Goal: Book appointment/travel/reservation

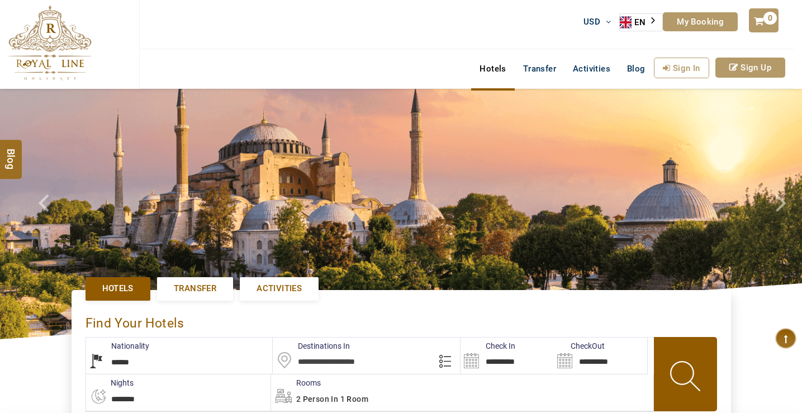
select select "******"
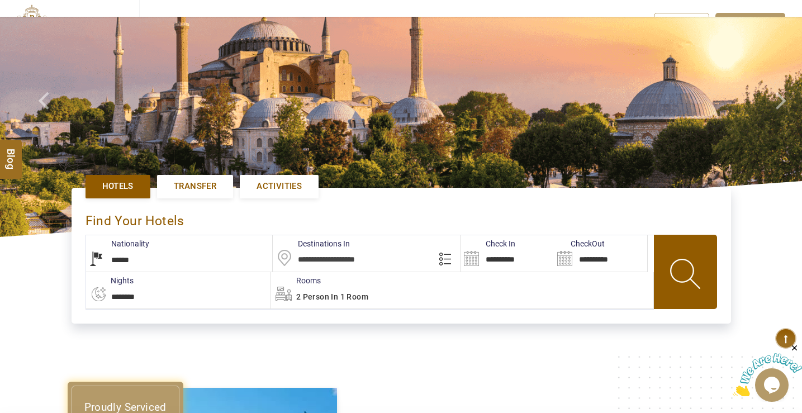
scroll to position [112, 0]
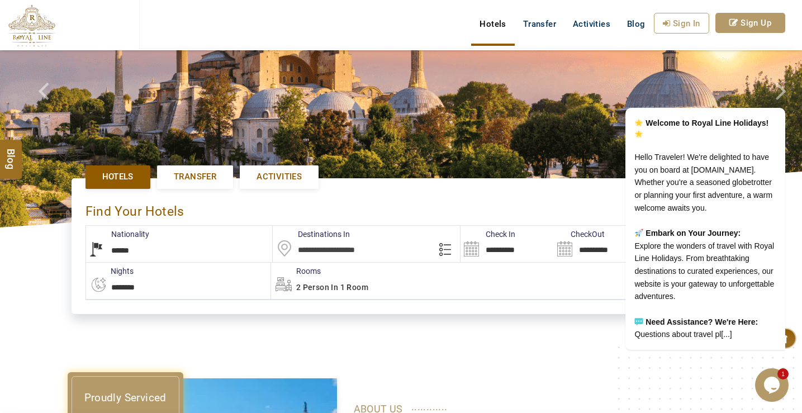
click at [143, 248] on select "**********" at bounding box center [179, 244] width 187 height 36
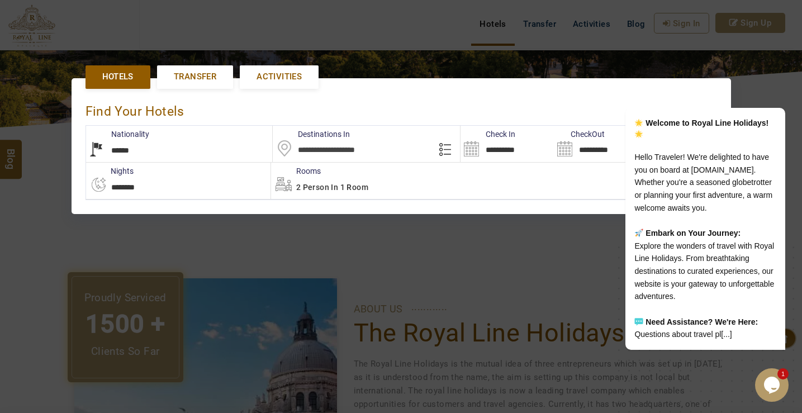
scroll to position [257, 0]
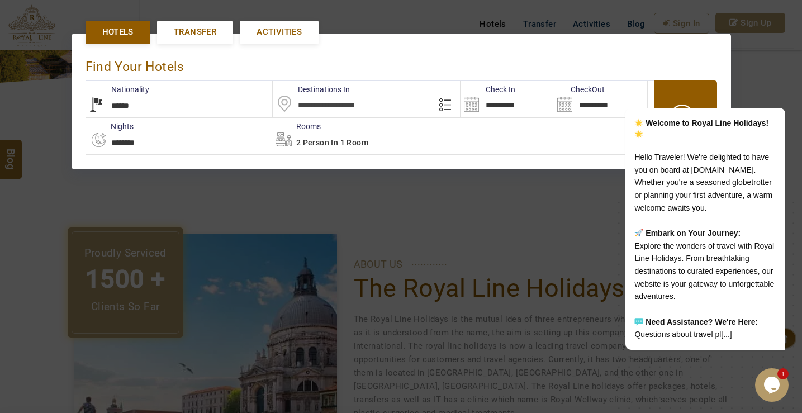
click at [0, 238] on div at bounding box center [401, 206] width 802 height 413
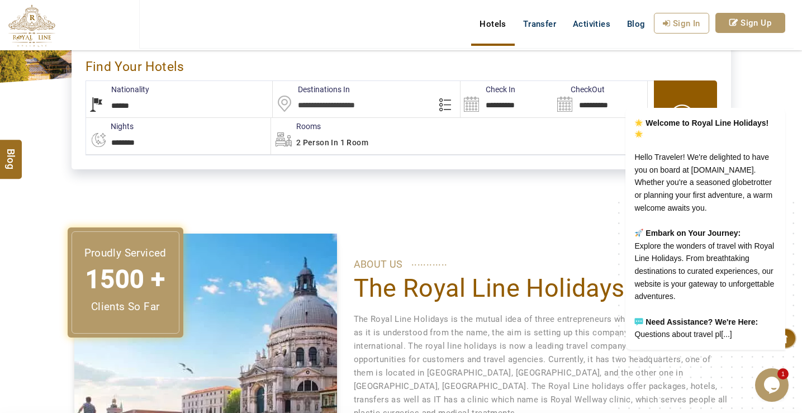
scroll to position [201, 0]
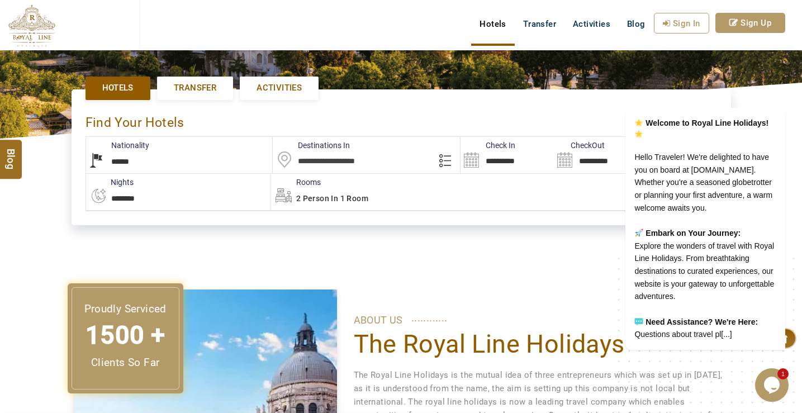
click at [280, 84] on span "Activities" at bounding box center [279, 88] width 45 height 12
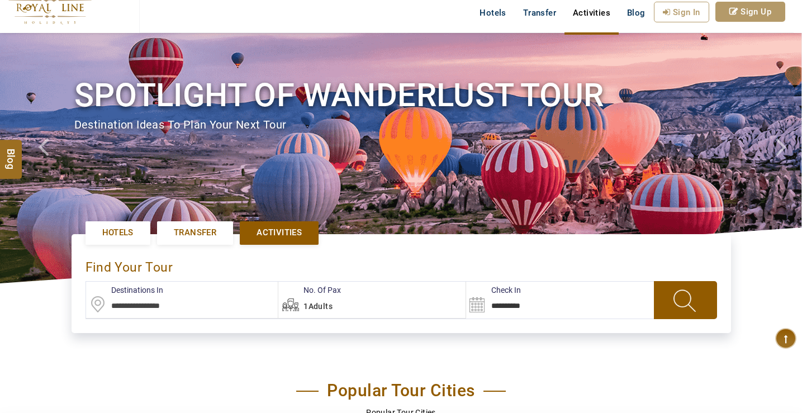
scroll to position [56, 0]
click at [162, 308] on input "text" at bounding box center [182, 300] width 192 height 36
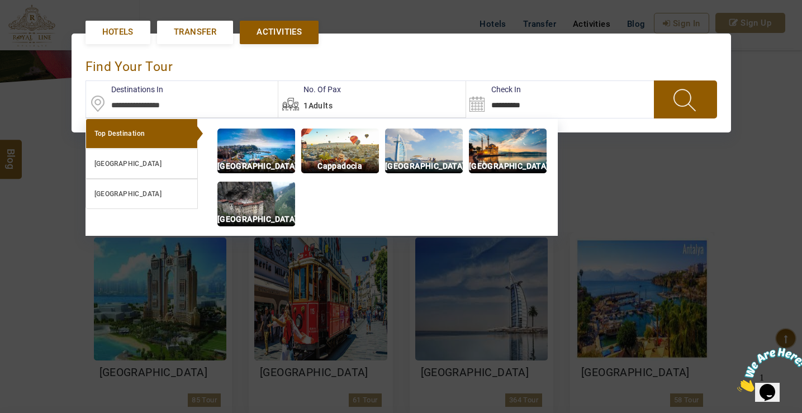
scroll to position [0, 0]
click at [20, 282] on div at bounding box center [401, 206] width 802 height 413
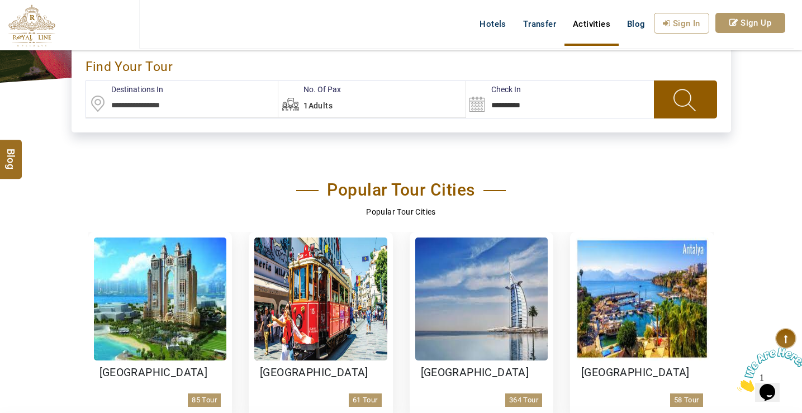
click at [185, 115] on input "text" at bounding box center [182, 99] width 192 height 36
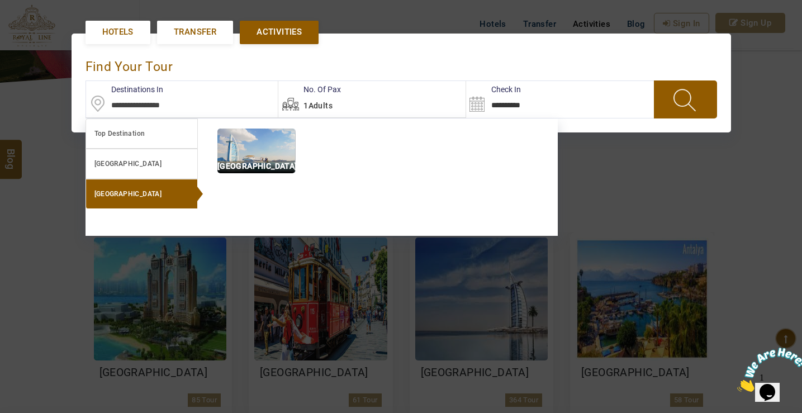
click at [253, 152] on img at bounding box center [256, 151] width 78 height 45
type input "**********"
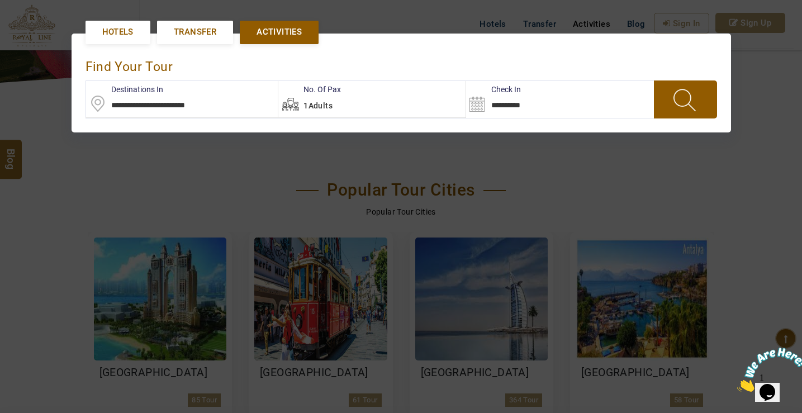
click at [696, 103] on span at bounding box center [685, 99] width 43 height 29
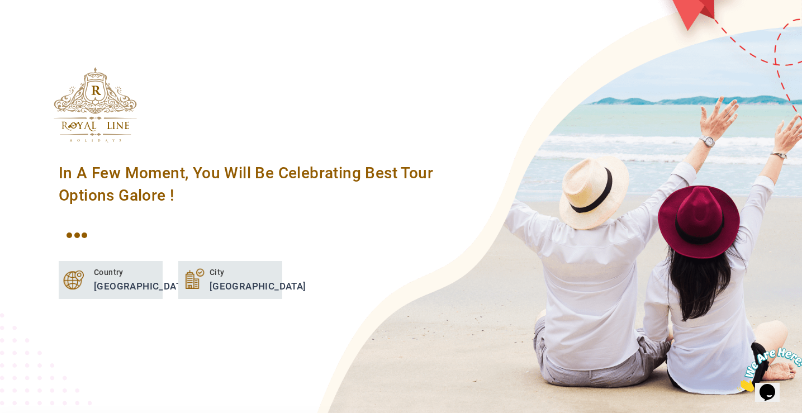
scroll to position [536, 0]
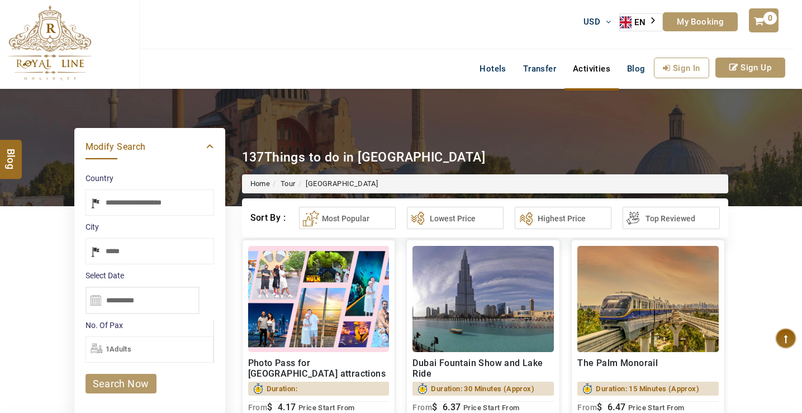
select select "*****"
select select "******"
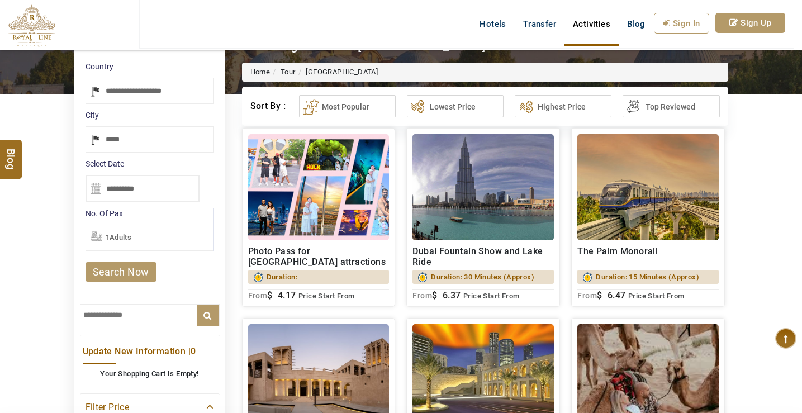
click at [331, 253] on h2 "Photo Pass for [GEOGRAPHIC_DATA] attractions" at bounding box center [318, 256] width 141 height 21
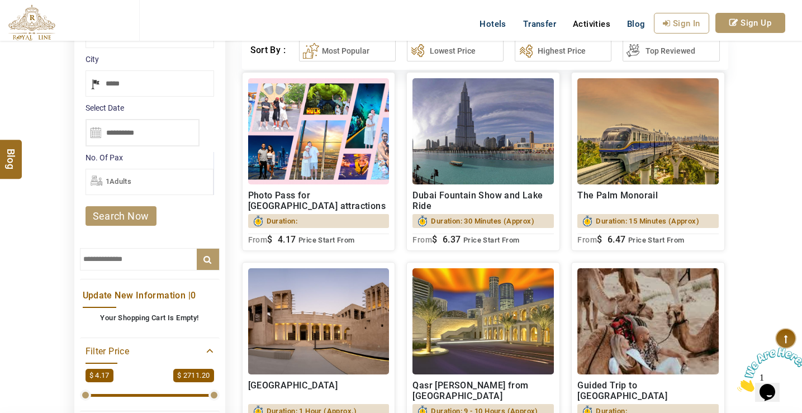
scroll to position [0, 0]
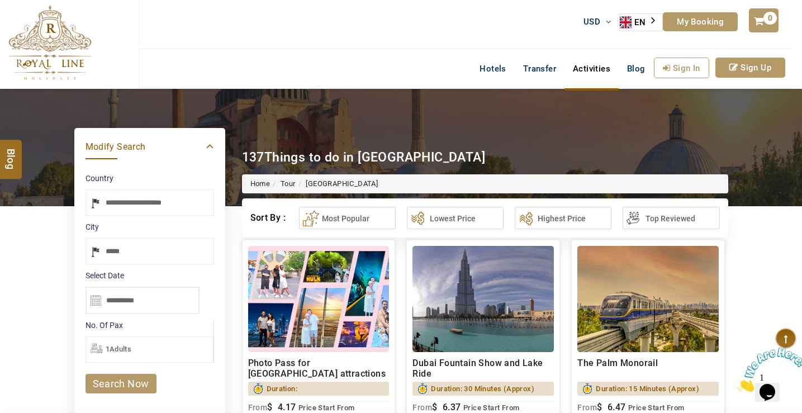
click at [262, 150] on span "137" at bounding box center [253, 157] width 22 height 15
click at [262, 149] on img at bounding box center [401, 147] width 802 height 117
click at [263, 160] on span "137" at bounding box center [253, 157] width 22 height 15
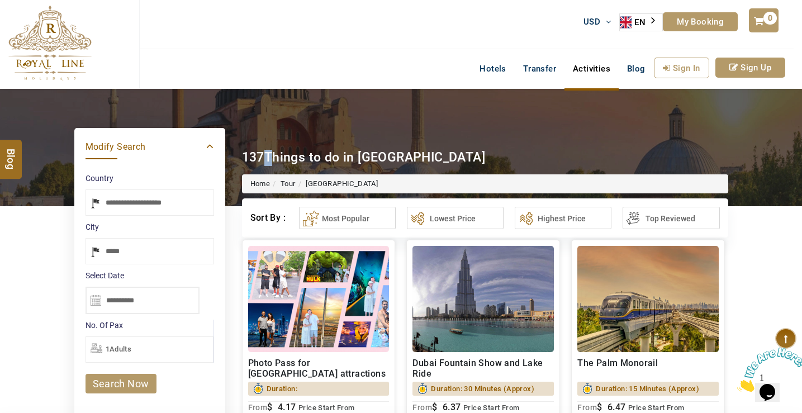
click at [264, 160] on h1 "137 Things to do in [GEOGRAPHIC_DATA]" at bounding box center [363, 158] width 243 height 16
click at [264, 158] on span "Things to do in [GEOGRAPHIC_DATA]" at bounding box center [374, 157] width 221 height 15
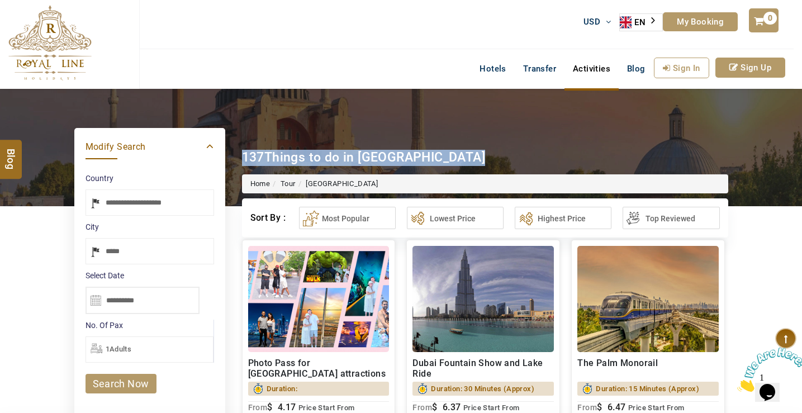
click at [264, 158] on span "Things to do in [GEOGRAPHIC_DATA]" at bounding box center [374, 157] width 221 height 15
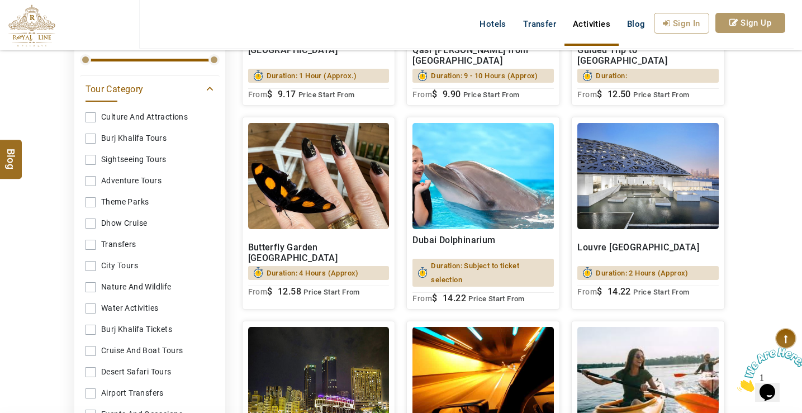
scroll to position [783, 0]
